Goal: Information Seeking & Learning: Learn about a topic

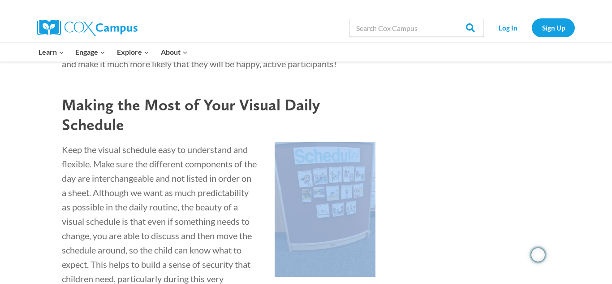
drag, startPoint x: 278, startPoint y: 132, endPoint x: 345, endPoint y: 234, distance: 121.7
click at [345, 234] on div "“The days are long, but the years are short.” This adage is frequently shared w…" at bounding box center [218, 100] width 363 height 995
copy div
click at [342, 191] on img at bounding box center [325, 209] width 101 height 134
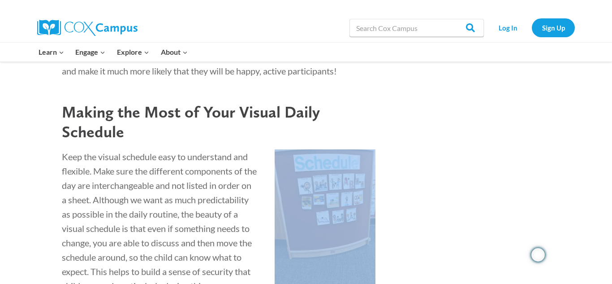
scroll to position [746, 0]
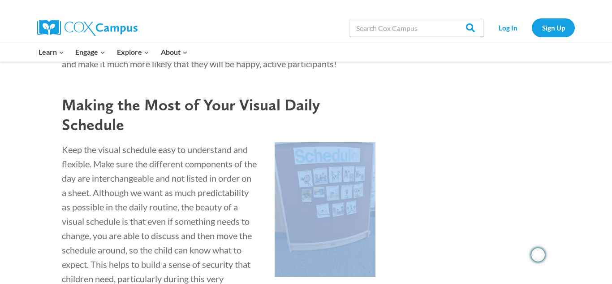
click at [324, 193] on img at bounding box center [325, 209] width 101 height 134
copy div
